Goal: Task Accomplishment & Management: Use online tool/utility

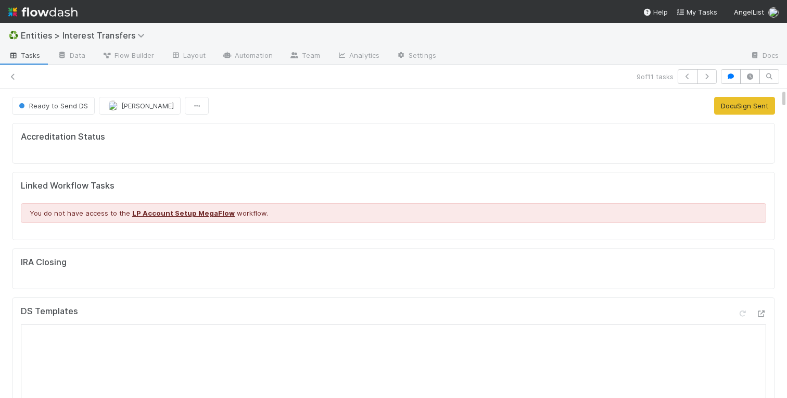
scroll to position [211, 365]
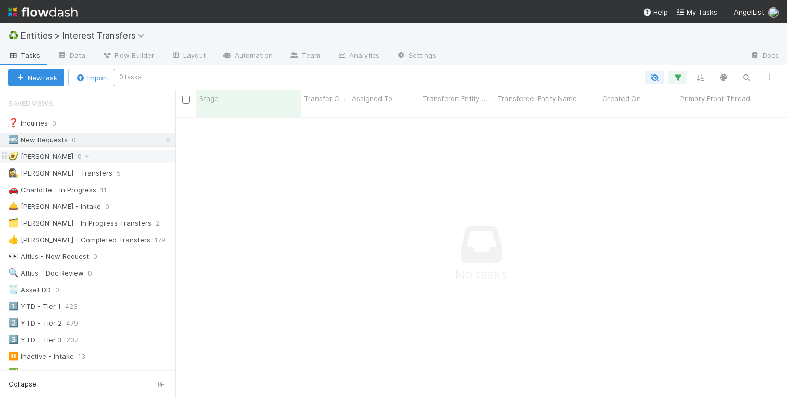
scroll to position [289, 611]
click at [169, 140] on icon at bounding box center [168, 139] width 10 height 7
click at [79, 191] on div "🚗 Charlotte - In Progress" at bounding box center [52, 189] width 88 height 13
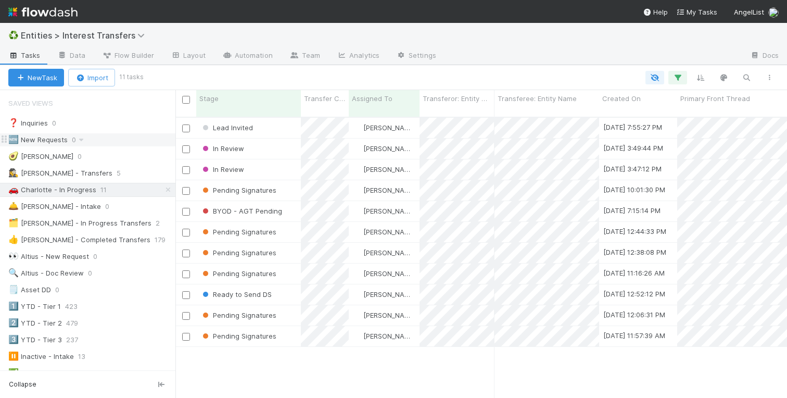
scroll to position [289, 611]
click at [275, 159] on div "In Review" at bounding box center [248, 169] width 105 height 20
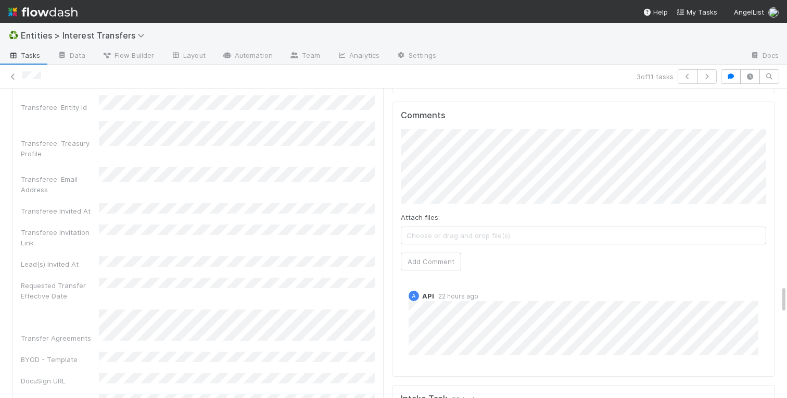
scroll to position [2090, 0]
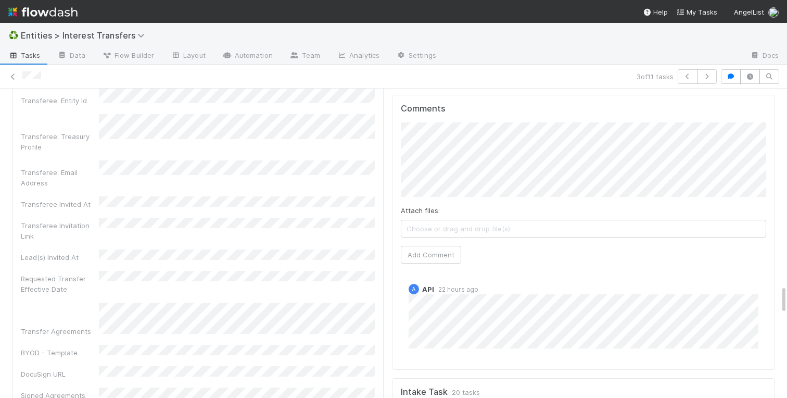
click at [389, 164] on div "Transferee Doc Review Tracker Checklist In Review Affiliation skip all in secti…" at bounding box center [583, 95] width 391 height 2758
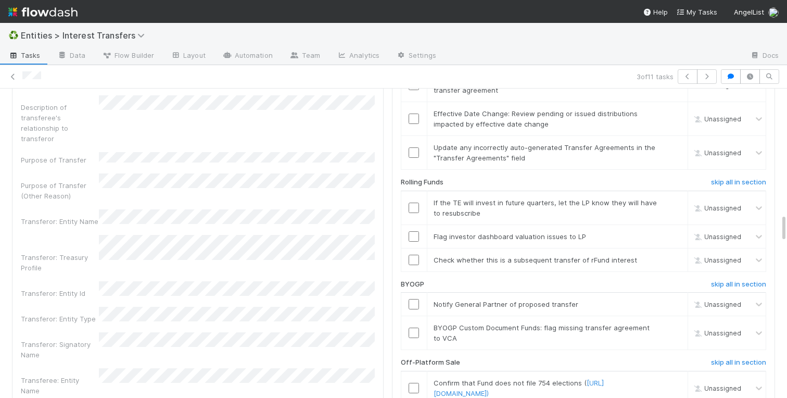
scroll to position [1329, 0]
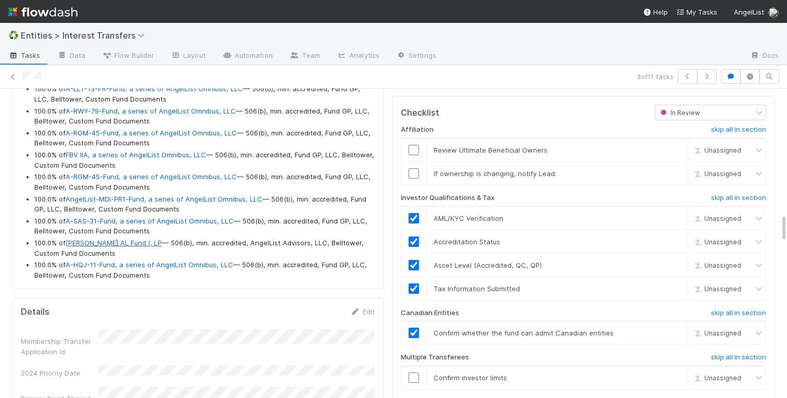
click at [112, 243] on link "Naval Ravikant AL Fund I, LP" at bounding box center [114, 242] width 96 height 8
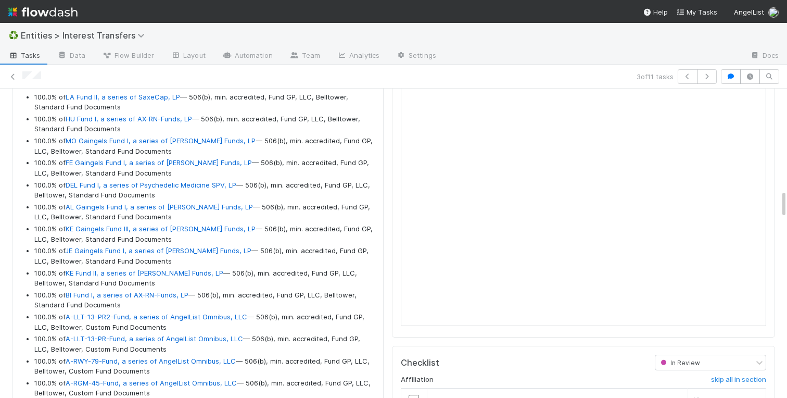
scroll to position [1058, 0]
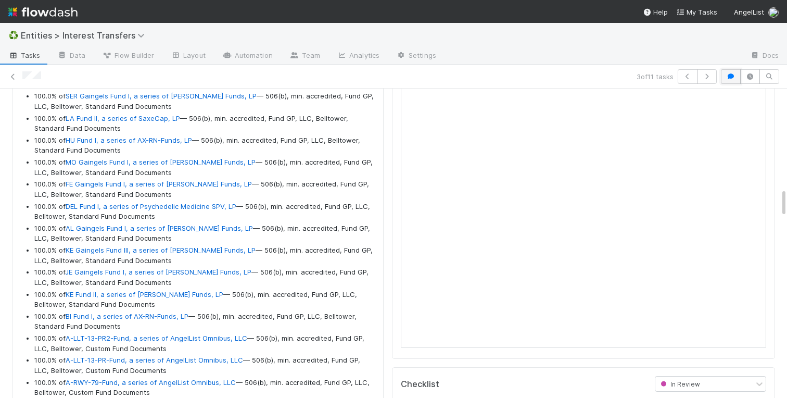
click at [733, 77] on icon "button" at bounding box center [730, 76] width 10 height 6
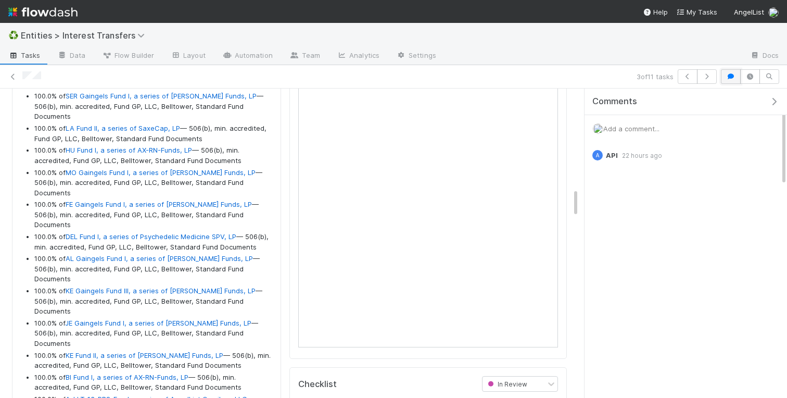
scroll to position [1, 1]
click at [619, 132] on span "Add a comment..." at bounding box center [631, 128] width 56 height 8
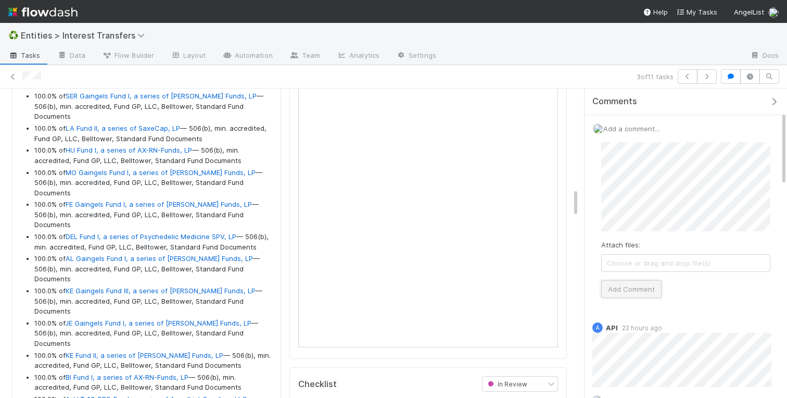
click at [611, 289] on button "Add Comment" at bounding box center [631, 289] width 60 height 18
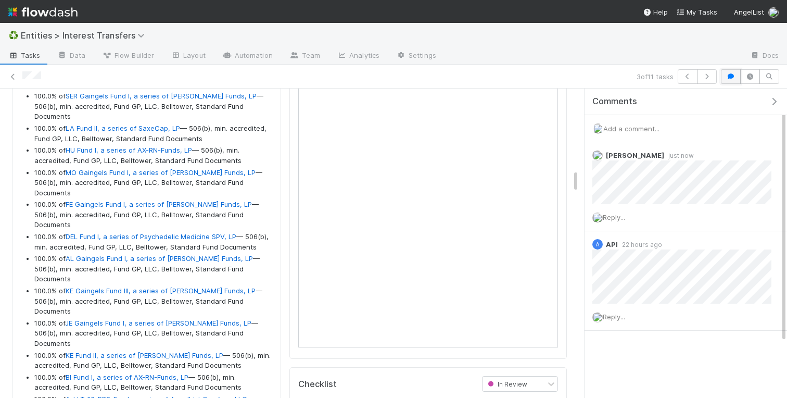
click at [727, 77] on icon "button" at bounding box center [730, 76] width 10 height 6
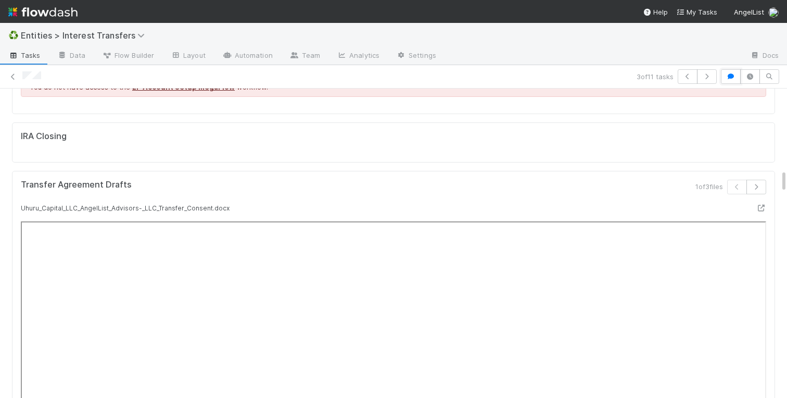
scroll to position [0, 0]
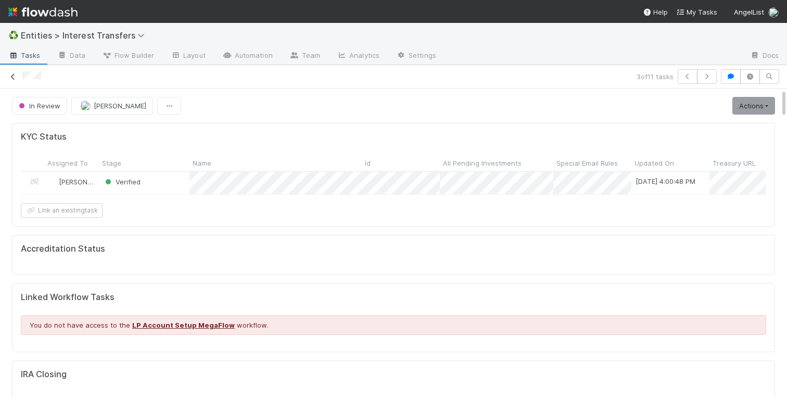
click at [12, 79] on icon at bounding box center [13, 76] width 10 height 7
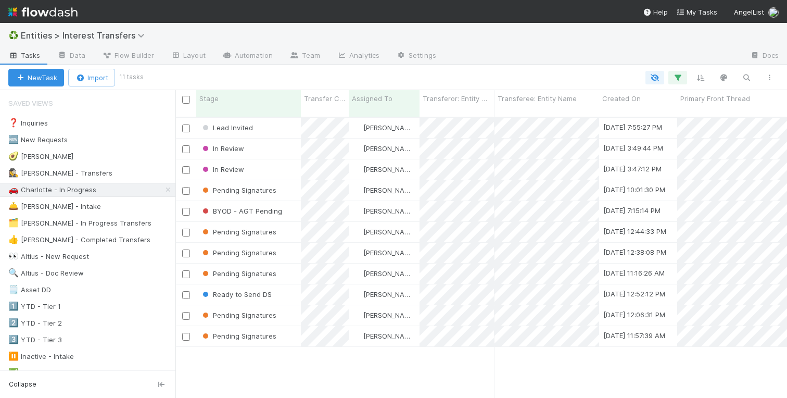
scroll to position [289, 611]
click at [272, 142] on div "In Review" at bounding box center [248, 148] width 105 height 20
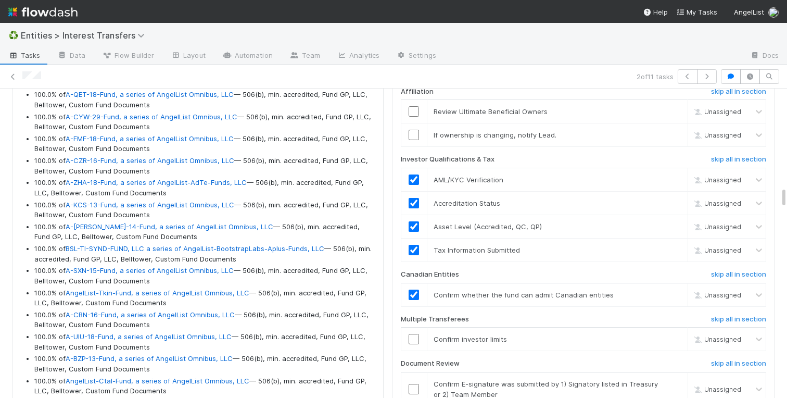
scroll to position [1351, 0]
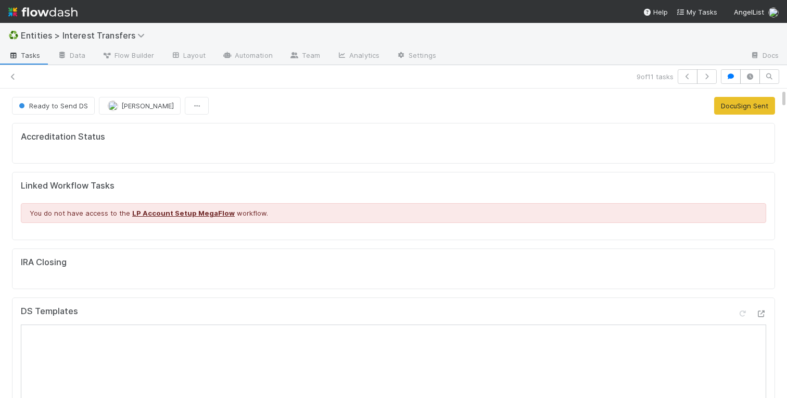
scroll to position [211, 365]
